Goal: Task Accomplishment & Management: Manage account settings

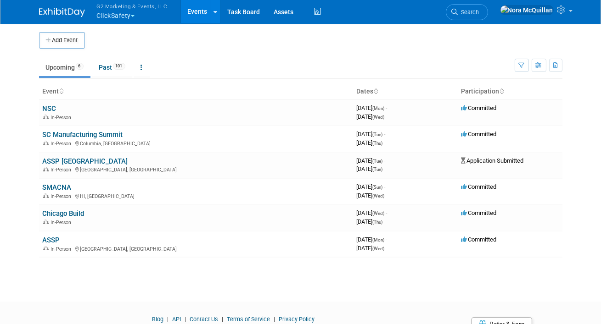
click at [116, 7] on span "G2 Marketing & Events, LLC" at bounding box center [132, 6] width 71 height 10
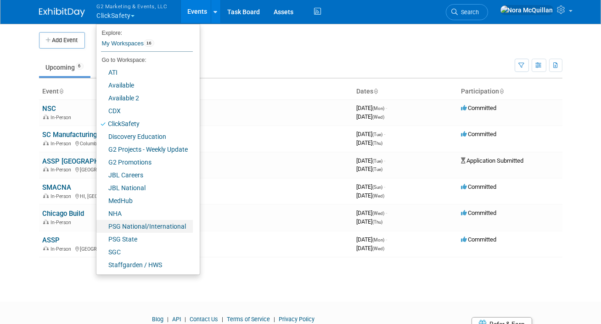
click at [124, 229] on link "PSG National/International" at bounding box center [144, 226] width 96 height 13
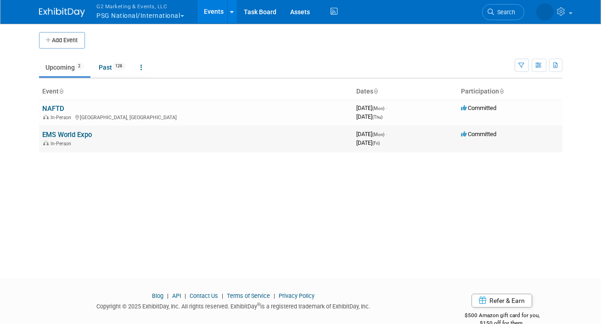
click at [58, 138] on link "EMS World Expo" at bounding box center [68, 135] width 50 height 8
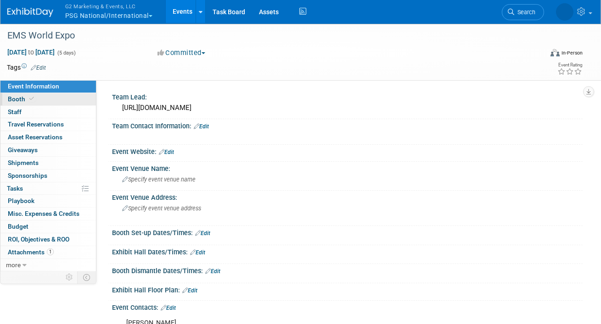
click at [26, 102] on span "Booth" at bounding box center [22, 98] width 28 height 7
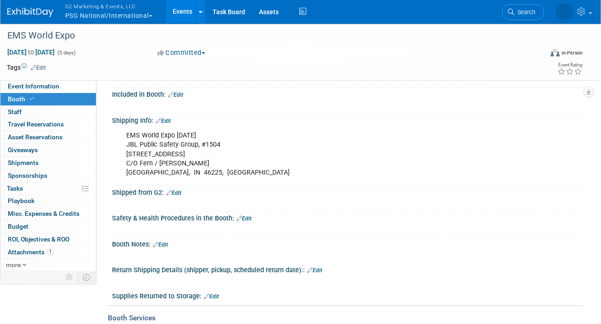
scroll to position [91, 0]
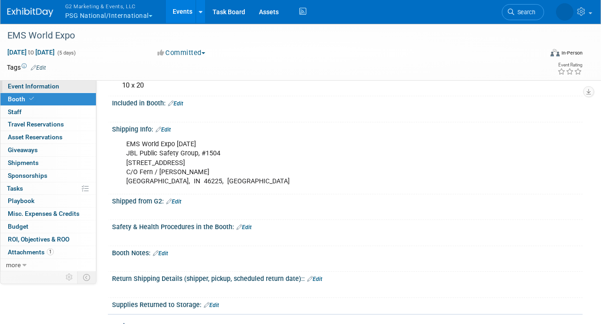
click at [45, 90] on span "Event Information" at bounding box center [33, 86] width 51 height 7
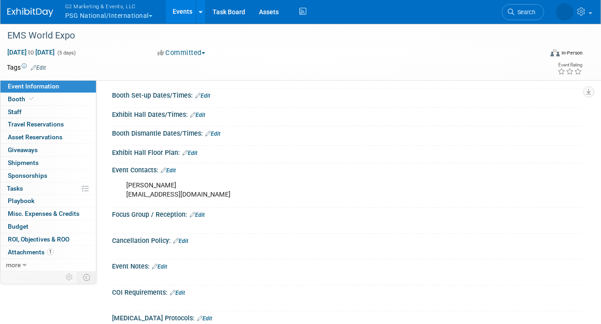
scroll to position [129, 0]
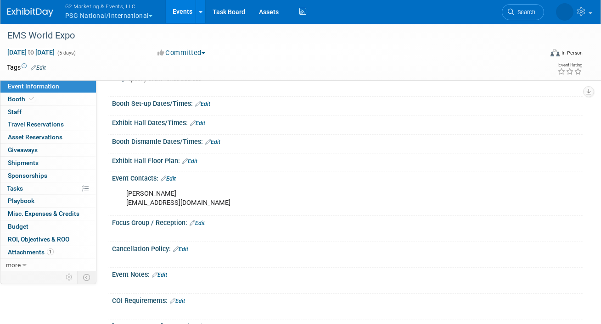
click at [105, 11] on button "G2 Marketing & Events, LLC PSG National/International" at bounding box center [114, 12] width 100 height 24
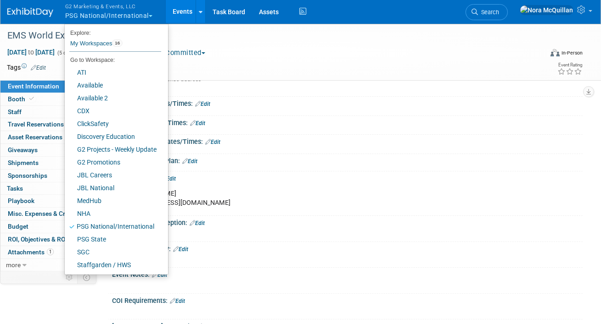
click at [167, 12] on link "Events" at bounding box center [182, 11] width 33 height 23
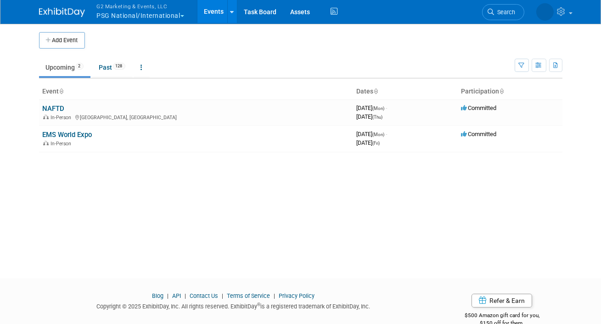
click at [172, 14] on button "G2 Marketing & Events, LLC PSG National/International" at bounding box center [146, 12] width 100 height 24
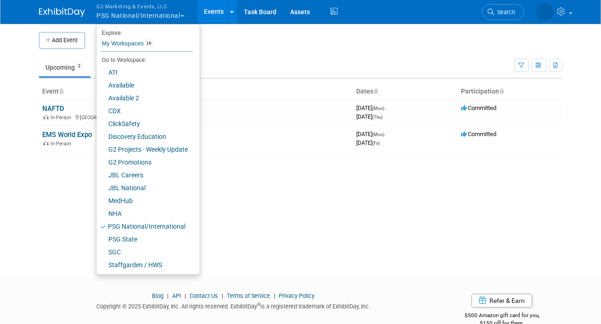
click at [229, 49] on td "Upcoming 2 Past 128 All Events 130 Past and Upcoming Grouped Annually Events gr…" at bounding box center [276, 64] width 475 height 30
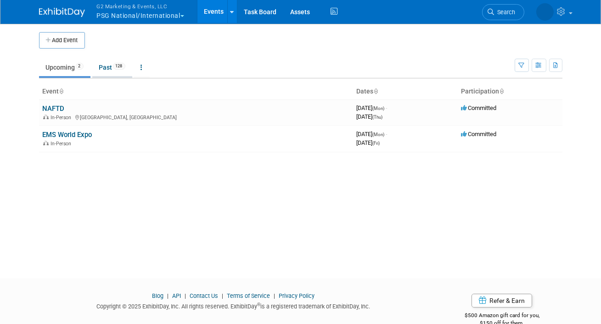
click at [110, 65] on link "Past 128" at bounding box center [112, 67] width 40 height 17
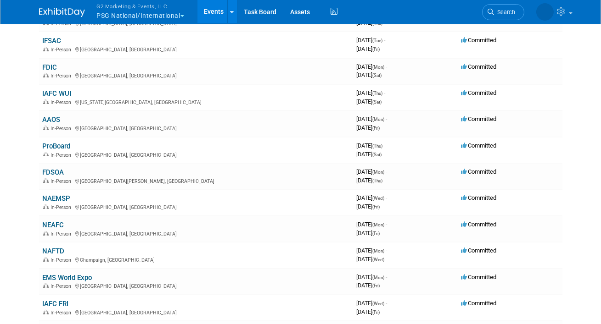
scroll to position [312, 0]
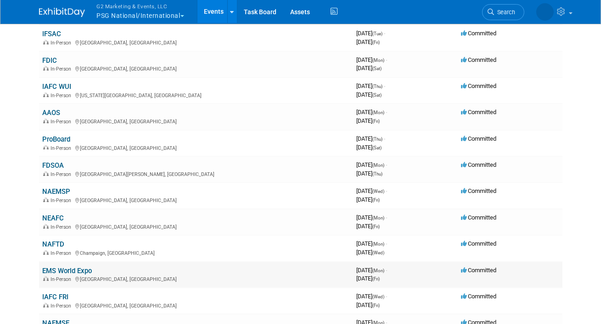
click at [61, 267] on link "EMS World Expo" at bounding box center [68, 271] width 50 height 8
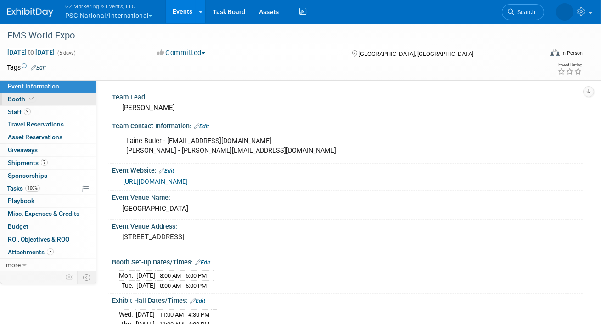
click at [56, 103] on link "Booth" at bounding box center [47, 99] width 95 height 12
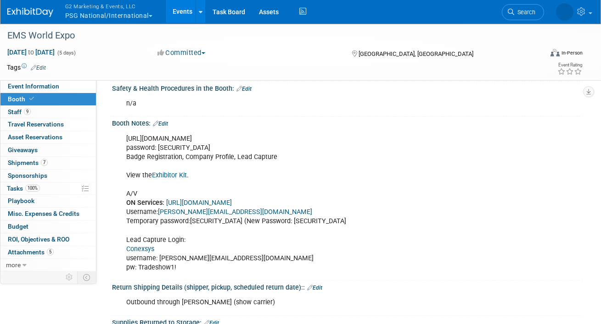
scroll to position [624, 0]
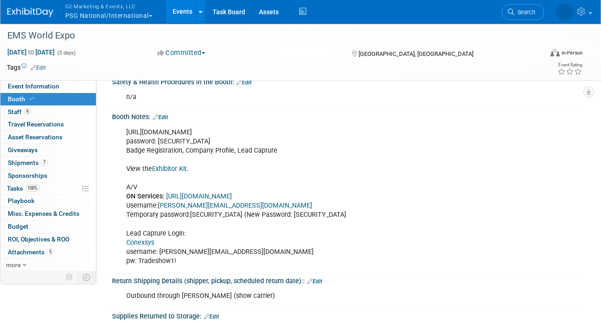
click at [117, 15] on button "G2 Marketing & Events, LLC PSG National/International" at bounding box center [114, 12] width 100 height 24
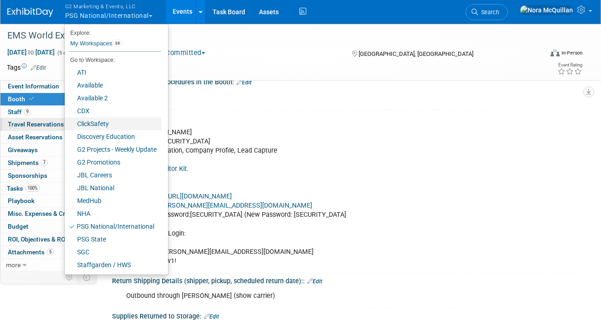
click at [89, 125] on link "ClickSafety" at bounding box center [113, 123] width 96 height 13
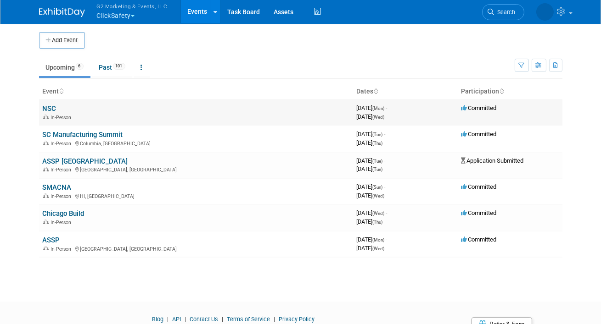
click at [51, 107] on link "NSC" at bounding box center [50, 109] width 14 height 8
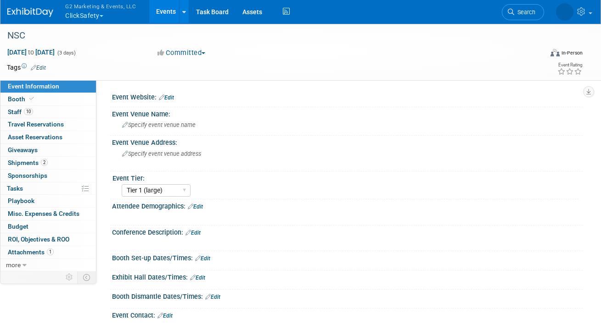
select select "Tier 1 (large)"
click at [19, 98] on span "Booth" at bounding box center [22, 98] width 28 height 7
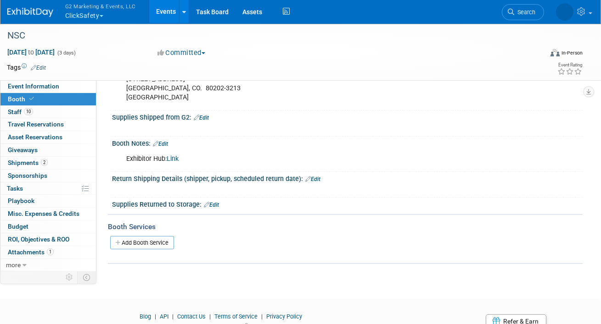
scroll to position [347, 0]
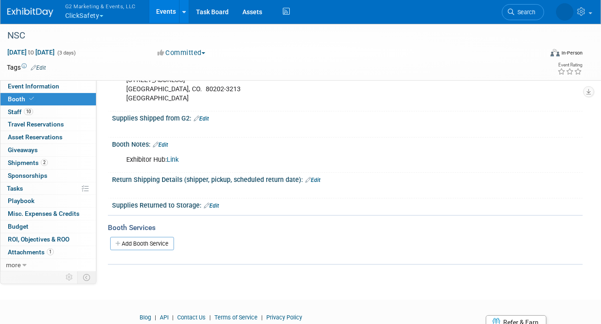
click at [172, 159] on link "Link" at bounding box center [173, 160] width 12 height 8
click at [42, 112] on link "10 Staff 10" at bounding box center [47, 112] width 95 height 12
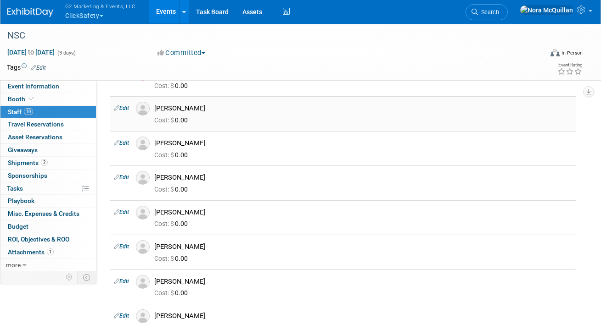
scroll to position [0, 0]
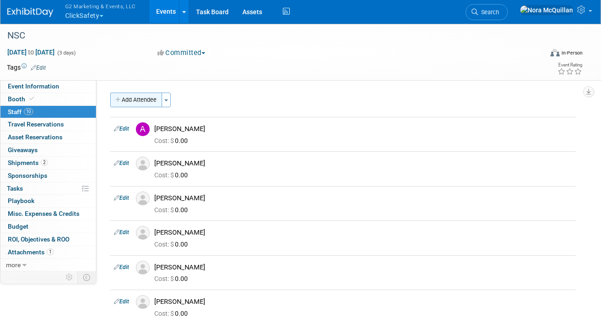
click at [137, 106] on button "Add Attendee" at bounding box center [136, 100] width 52 height 15
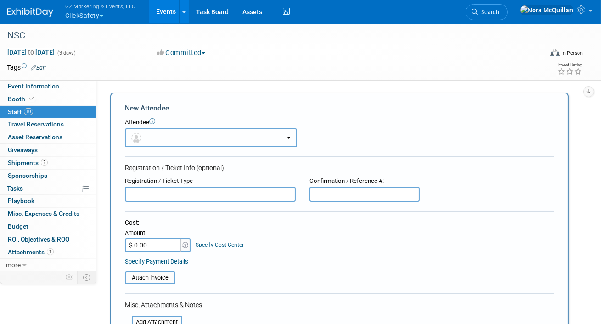
click at [152, 136] on button "button" at bounding box center [211, 137] width 172 height 19
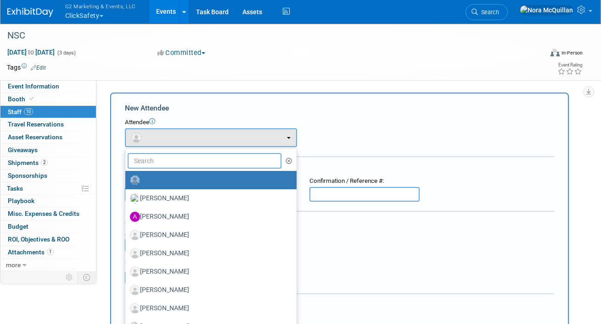
click at [158, 163] on input "text" at bounding box center [205, 161] width 154 height 16
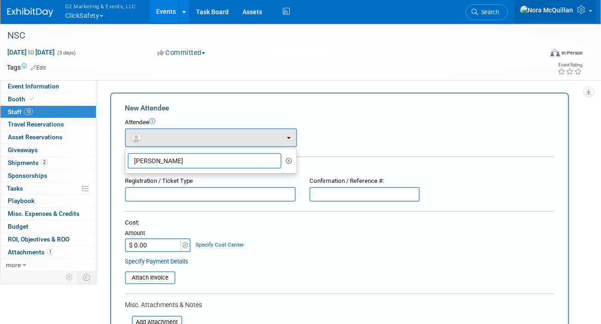
type input "[PERSON_NAME]"
click at [587, 14] on icon at bounding box center [582, 10] width 11 height 8
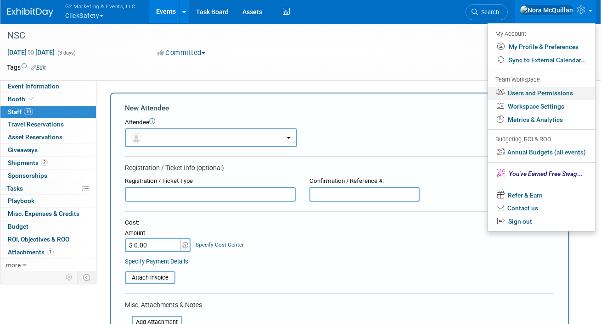
click at [529, 94] on link "Users and Permissions" at bounding box center [541, 93] width 108 height 13
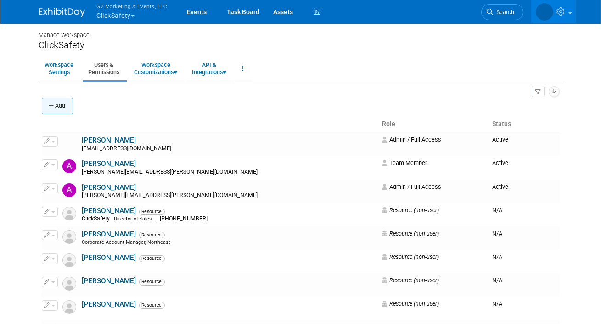
click at [65, 102] on button "Add" at bounding box center [57, 106] width 31 height 17
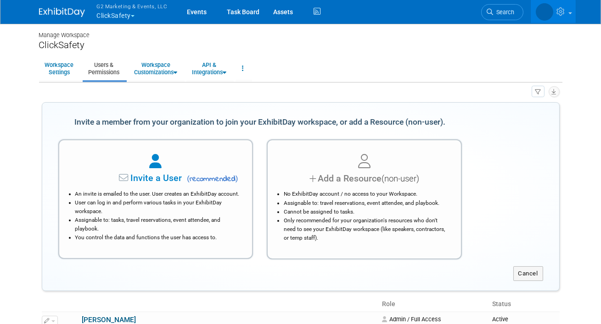
click at [309, 173] on icon at bounding box center [313, 178] width 8 height 13
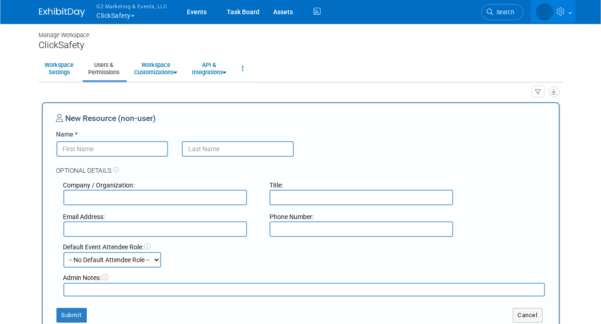
click at [136, 151] on input "Name *" at bounding box center [112, 149] width 112 height 16
type input "Bradley"
type input "Hahn"
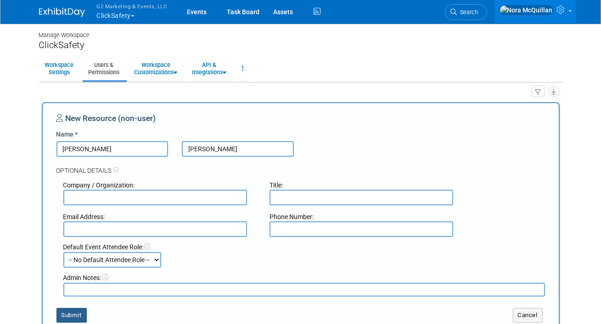
click at [75, 313] on button "Submit" at bounding box center [71, 315] width 30 height 15
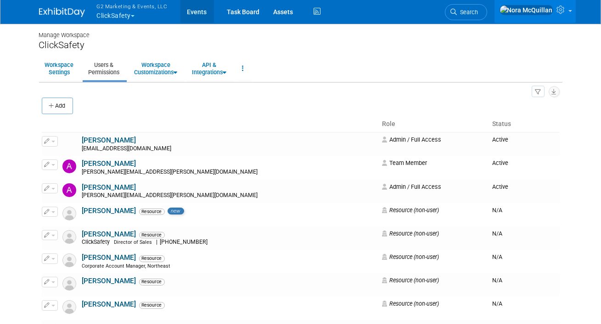
click at [200, 12] on link "Events" at bounding box center [196, 11] width 33 height 23
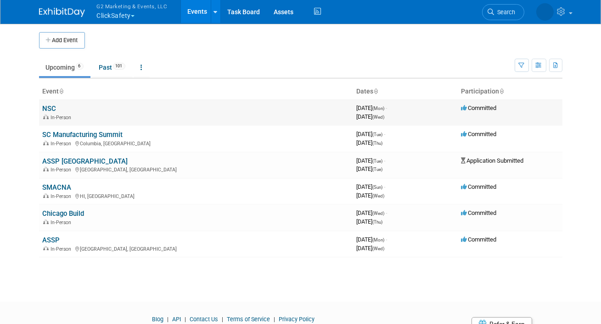
click at [49, 105] on link "NSC" at bounding box center [50, 109] width 14 height 8
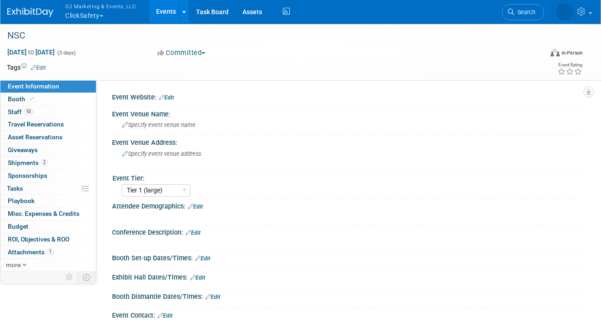
select select "Tier 1 (large)"
click at [12, 112] on span "Staff 10" at bounding box center [20, 111] width 25 height 7
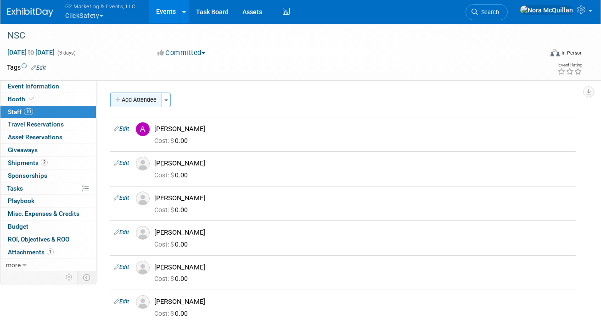
click at [135, 103] on button "Add Attendee" at bounding box center [136, 100] width 52 height 15
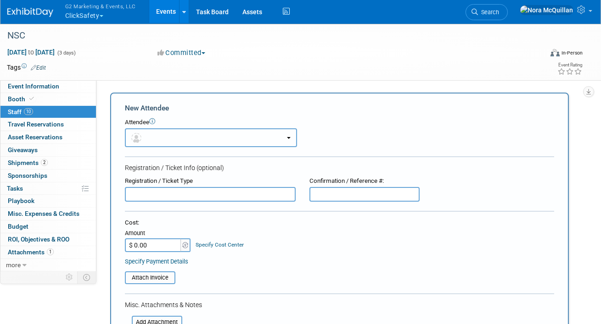
click at [158, 136] on button "button" at bounding box center [211, 137] width 172 height 19
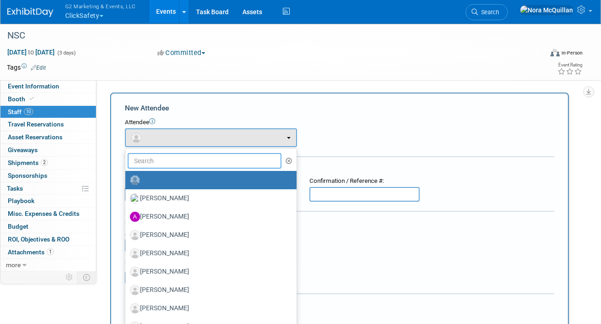
click at [156, 159] on input "text" at bounding box center [205, 161] width 154 height 16
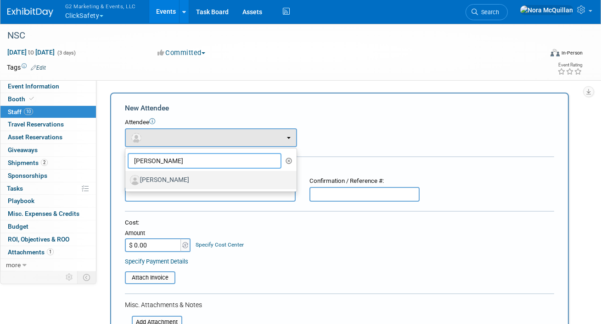
type input "[PERSON_NAME]"
click at [153, 183] on label "[PERSON_NAME]" at bounding box center [208, 180] width 157 height 15
click at [127, 182] on input "[PERSON_NAME]" at bounding box center [124, 179] width 6 height 6
select select "aa030277-89f8-4f04-aefb-d0a0ffd57569"
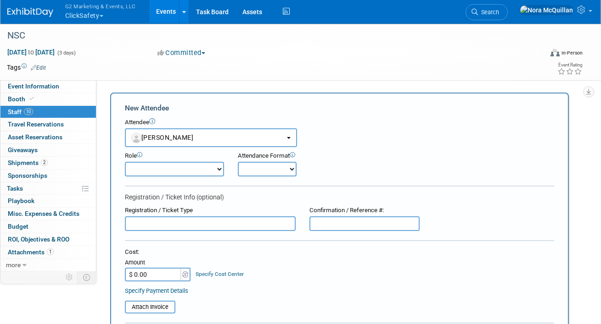
click at [172, 168] on select "Demonstrator Expo Only Full Conference Attendee Host Planner Presenter Sales Re…" at bounding box center [174, 169] width 99 height 15
select select "200"
click at [125, 162] on select "Demonstrator Expo Only Full Conference Attendee Host Planner Presenter Sales Re…" at bounding box center [174, 169] width 99 height 15
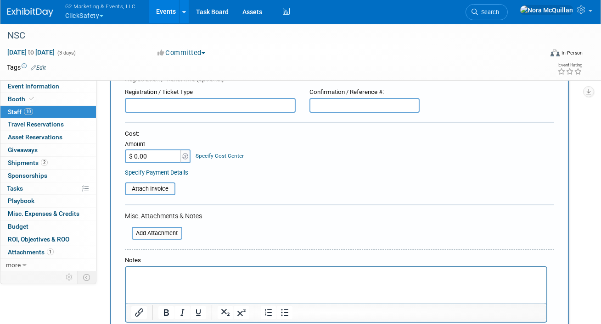
scroll to position [204, 0]
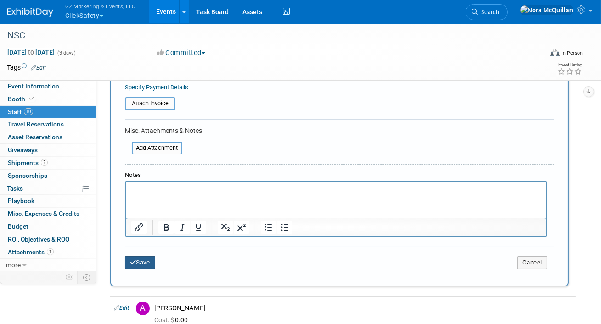
click at [147, 262] on button "Save" at bounding box center [140, 263] width 30 height 13
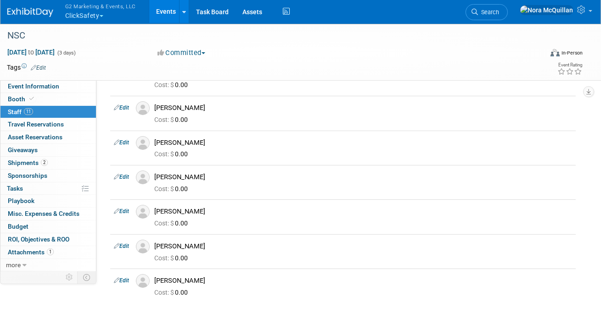
scroll to position [0, 0]
